Goal: Task Accomplishment & Management: Manage account settings

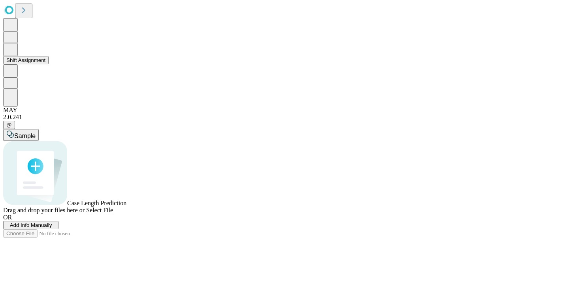
click at [15, 54] on icon at bounding box center [10, 48] width 8 height 9
click at [49, 64] on button "Shift Assignment" at bounding box center [25, 60] width 45 height 8
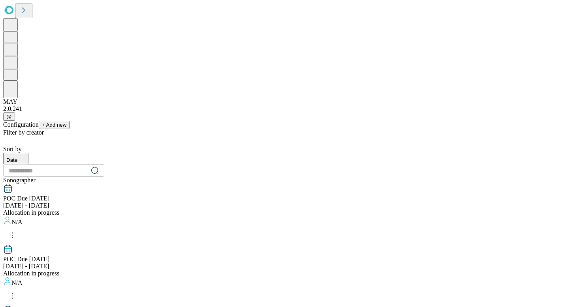
scroll to position [795, 0]
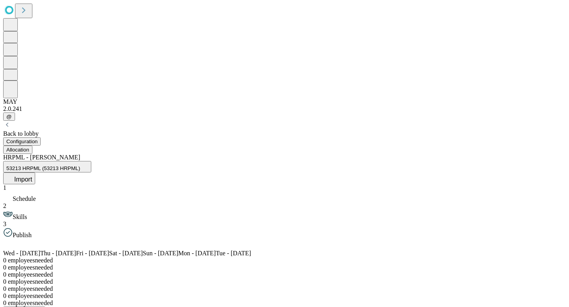
scroll to position [0, 32]
click at [41, 243] on span at bounding box center [31, 246] width 19 height 7
click at [32, 146] on button "Allocation" at bounding box center [17, 150] width 29 height 8
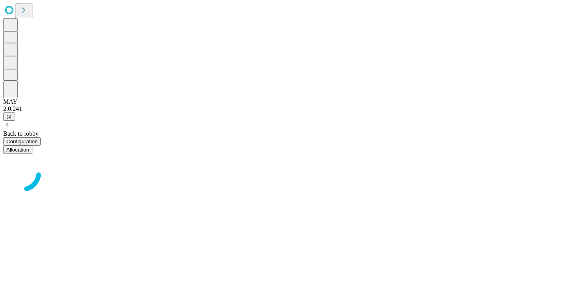
click at [41, 137] on button "Configuration" at bounding box center [22, 141] width 38 height 8
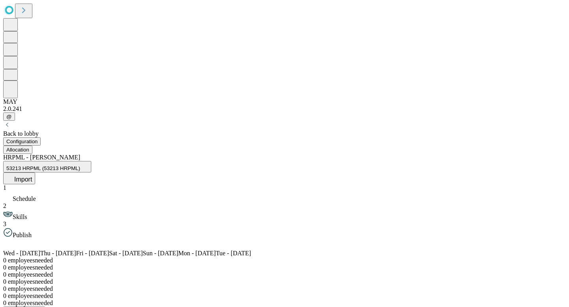
click at [27, 214] on span "Skills" at bounding box center [20, 217] width 14 height 7
click at [32, 232] on span "Publish" at bounding box center [22, 235] width 19 height 7
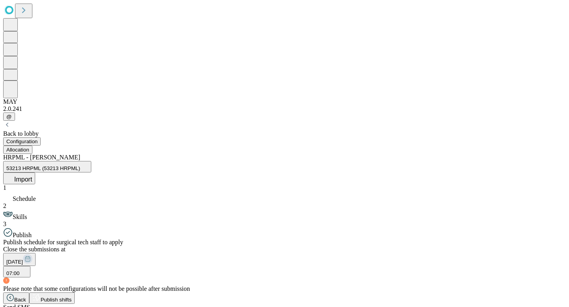
click at [86, 184] on div "1 Schedule 2 Skills 3 Publish" at bounding box center [284, 211] width 562 height 55
click at [36, 196] on span "Schedule" at bounding box center [24, 199] width 23 height 7
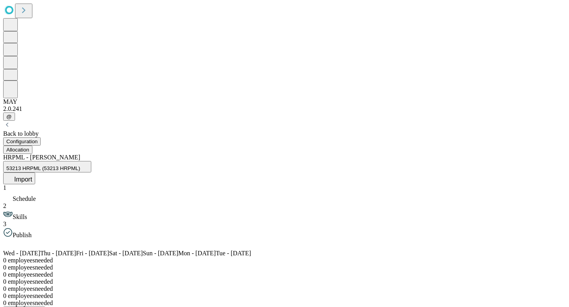
click at [32, 176] on span "Import" at bounding box center [23, 179] width 18 height 7
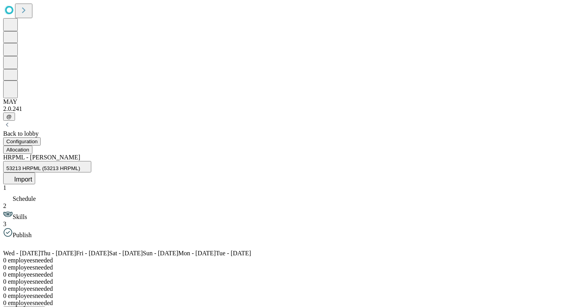
drag, startPoint x: 397, startPoint y: 300, endPoint x: 431, endPoint y: 307, distance: 34.7
click at [431, 307] on div "Back to lobby Configuration Allocation HRPML - Joe 53213 HRPML (53213 HRPML) Im…" at bounding box center [284, 244] width 562 height 247
click at [14, 174] on icon at bounding box center [10, 178] width 8 height 8
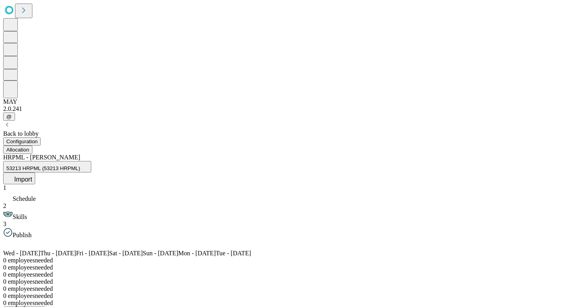
scroll to position [0, 0]
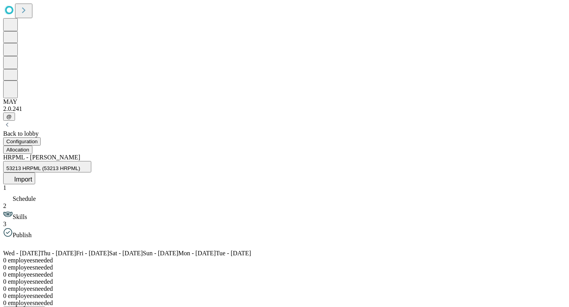
click at [309, 250] on div "Wed - Aug 27 Thu - Aug 28 Fri - Aug 29 Sat - Aug 30 Sun - Aug 31 Mon - Sep 1 Tu…" at bounding box center [284, 253] width 562 height 7
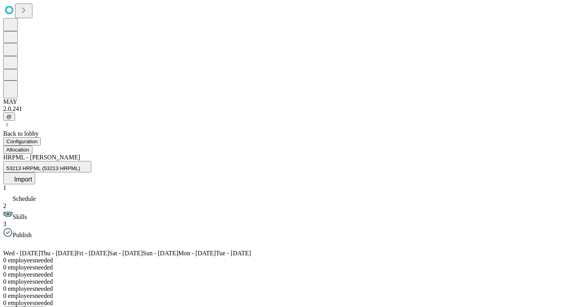
click at [91, 161] on button "53213 HRPML (53213 HRPML)" at bounding box center [47, 166] width 88 height 11
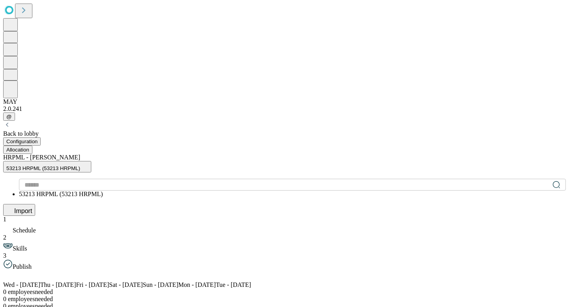
click at [103, 191] on span "53213 HRPML (53213 HRPML)" at bounding box center [61, 194] width 84 height 7
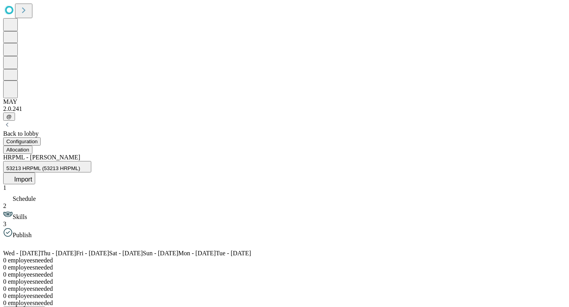
scroll to position [0, 92]
click at [14, 174] on icon at bounding box center [10, 178] width 8 height 8
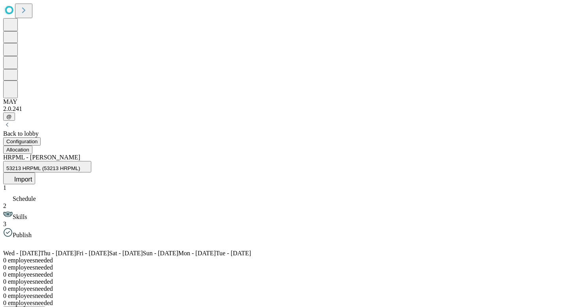
click at [32, 176] on span "Import" at bounding box center [23, 179] width 18 height 7
